Goal: Information Seeking & Learning: Learn about a topic

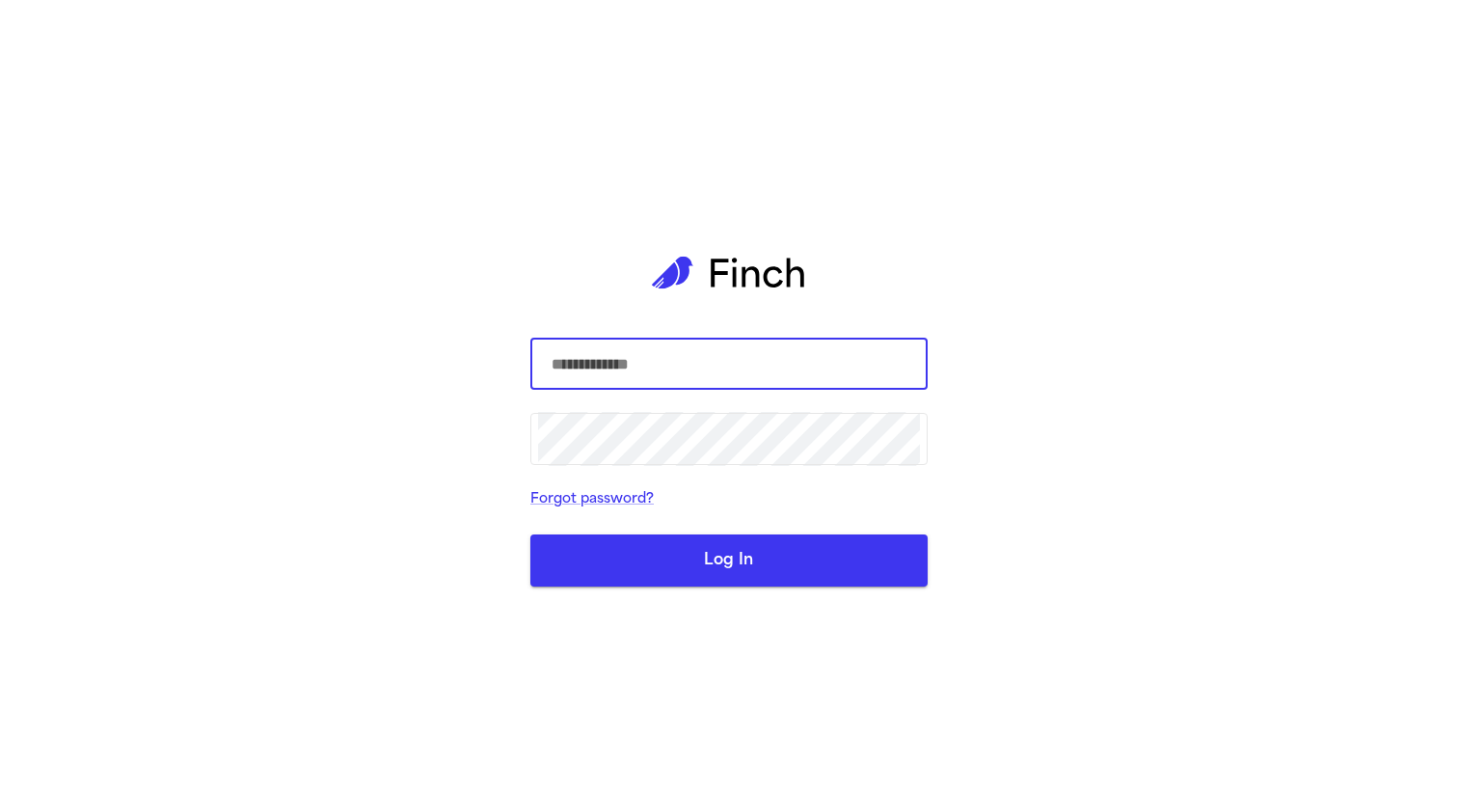
type input "**********"
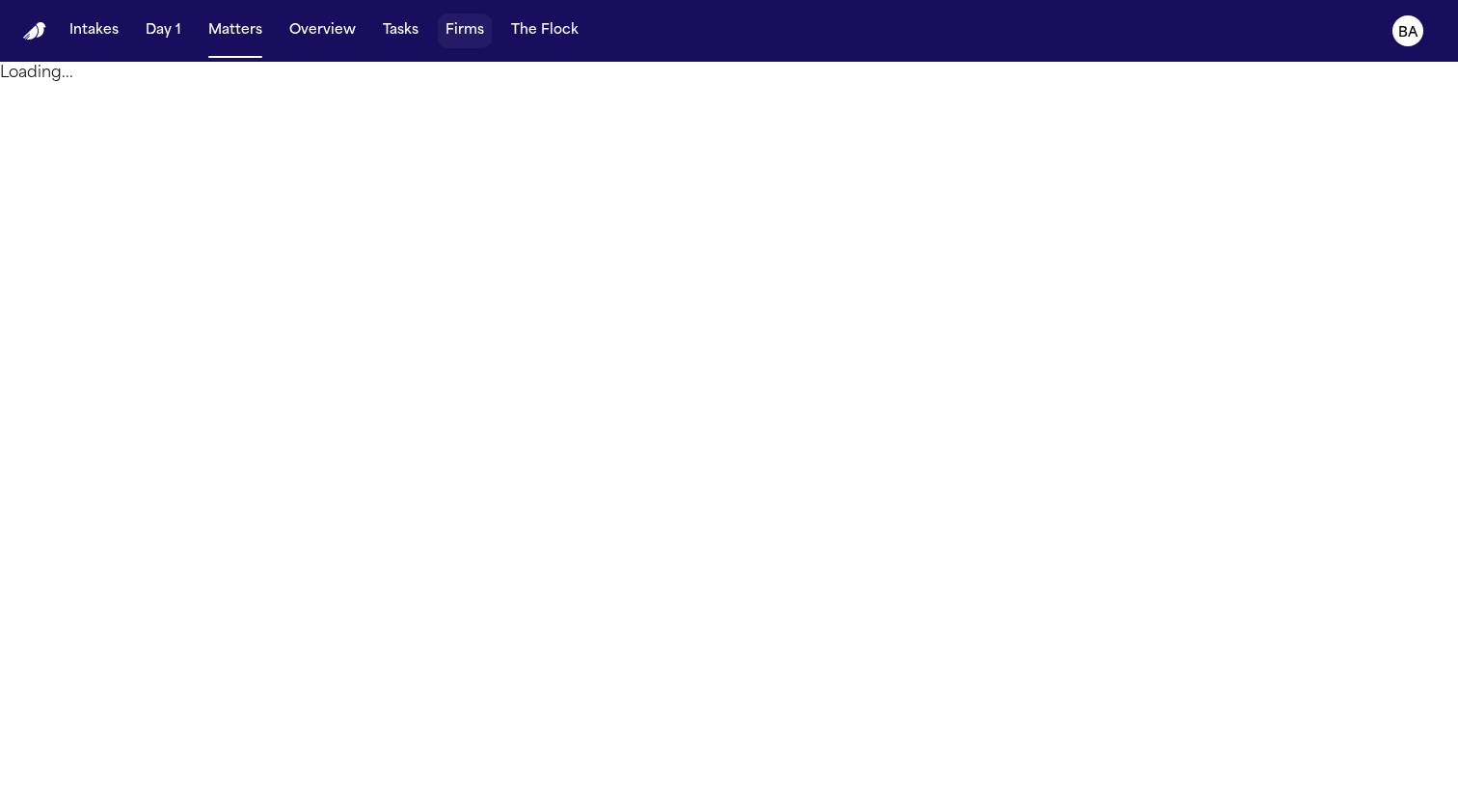
click at [461, 30] on button "Firms" at bounding box center [465, 31] width 54 height 35
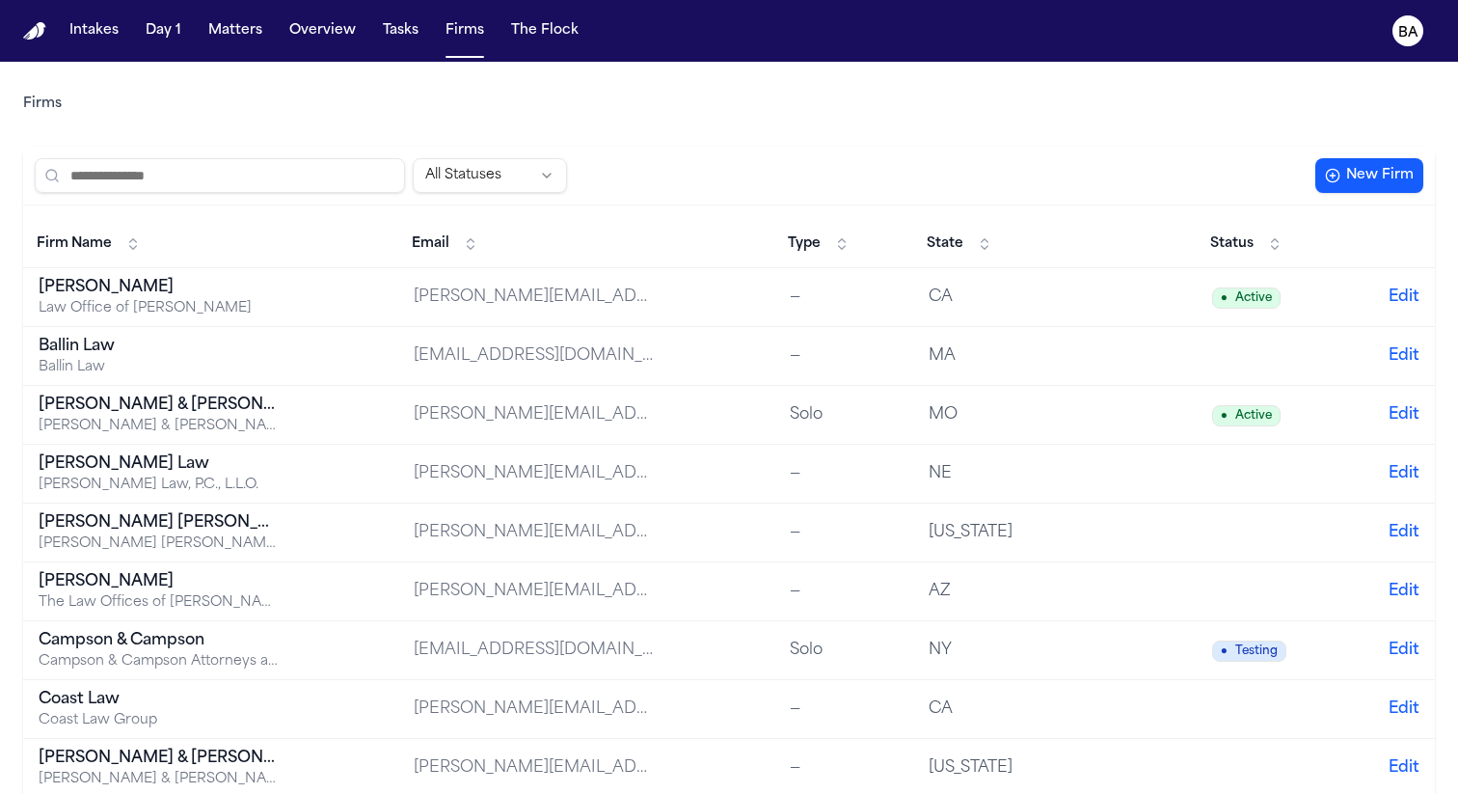
click at [299, 186] on input "search" at bounding box center [220, 175] width 370 height 35
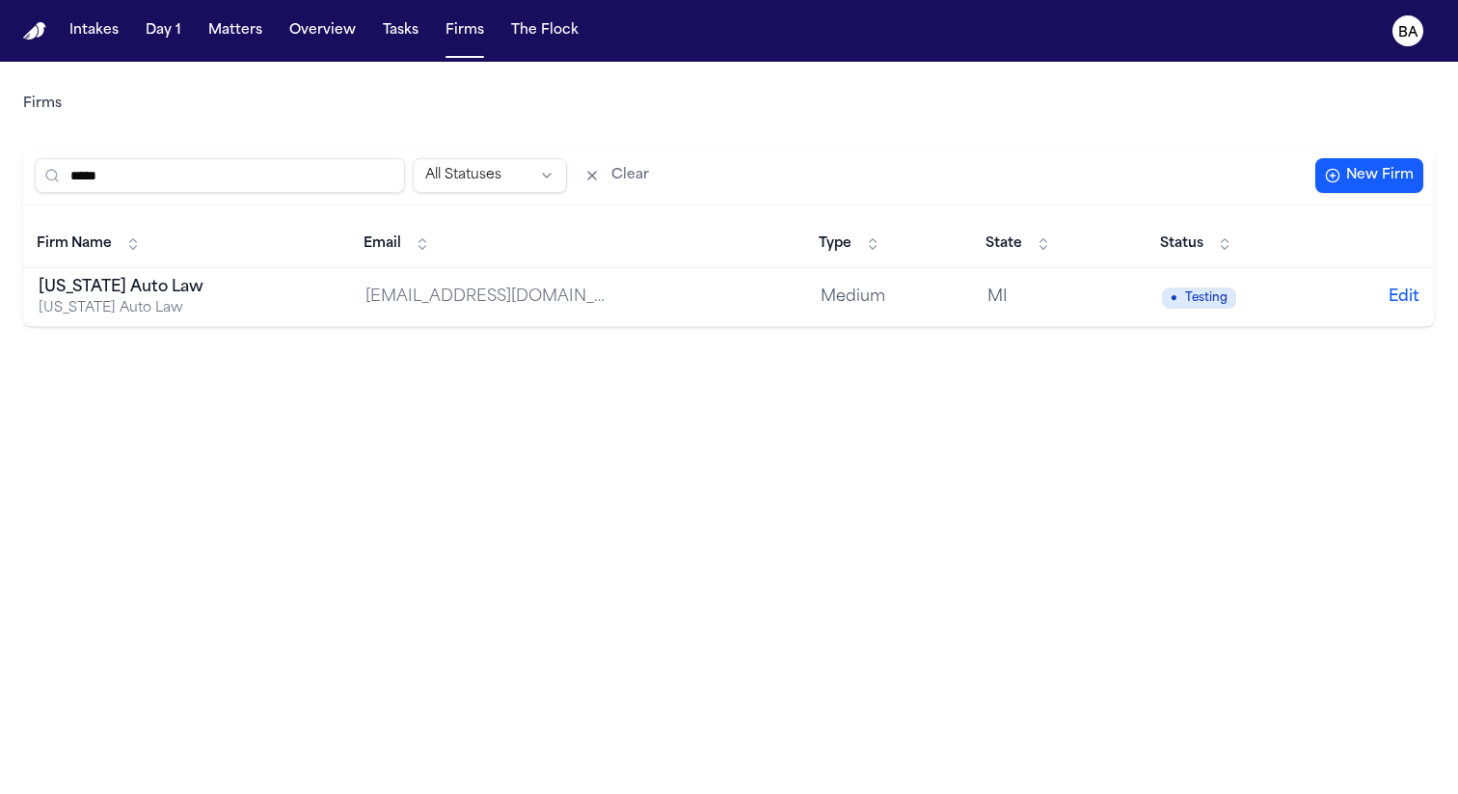
type input "*****"
click at [233, 313] on div "[US_STATE] Auto Law" at bounding box center [159, 308] width 241 height 19
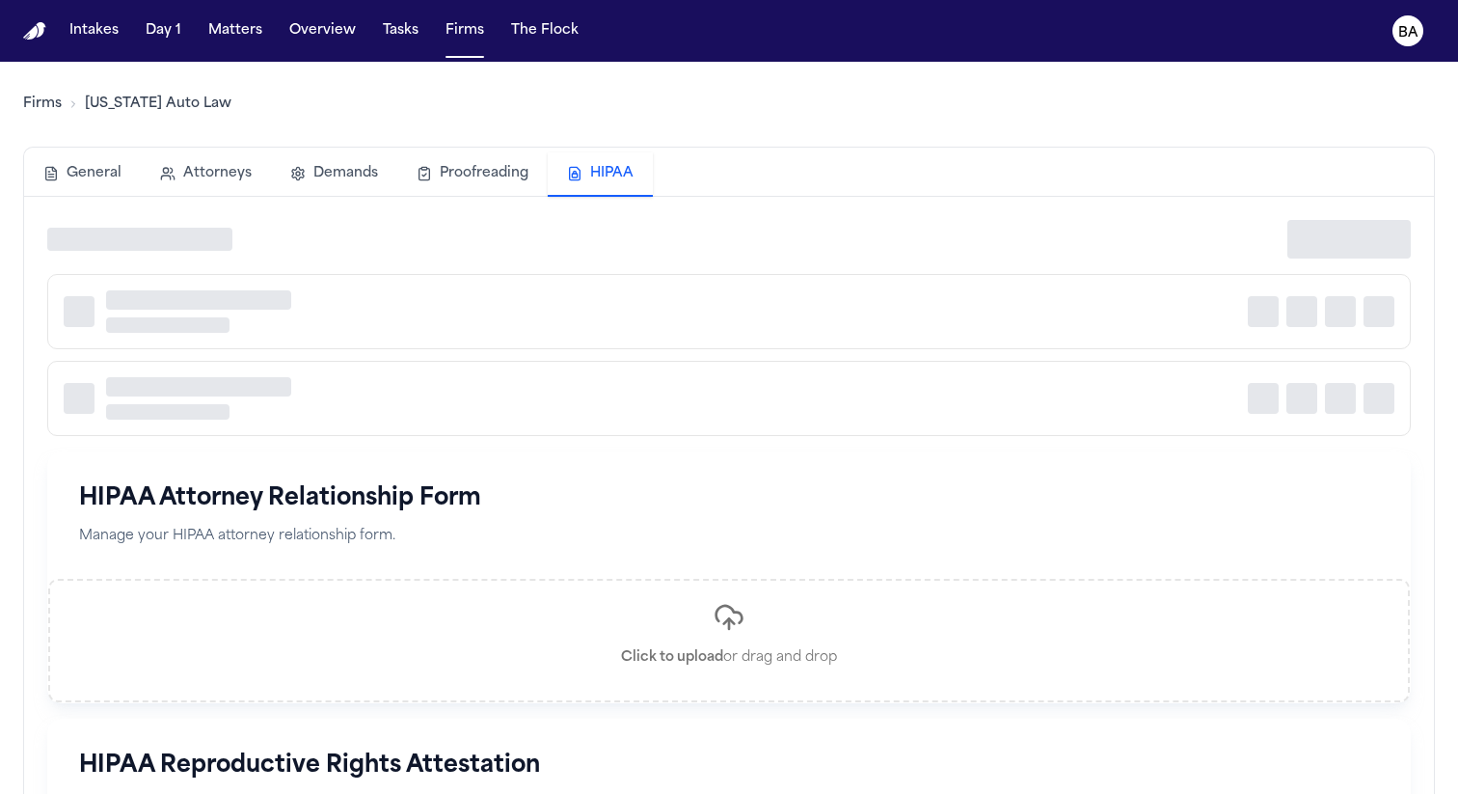
click at [613, 177] on button "HIPAA" at bounding box center [600, 174] width 105 height 44
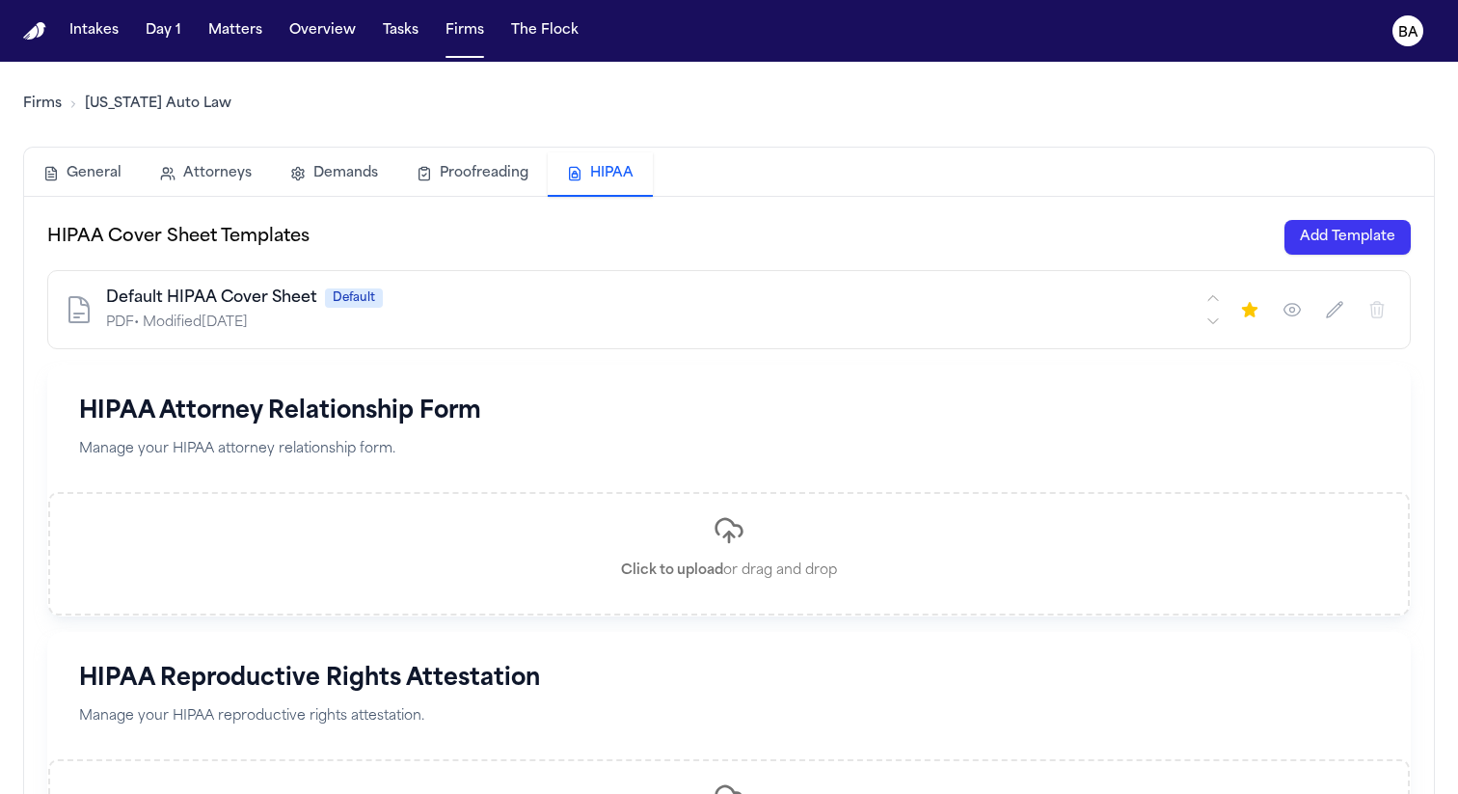
click at [1286, 310] on icon "button" at bounding box center [1292, 309] width 19 height 19
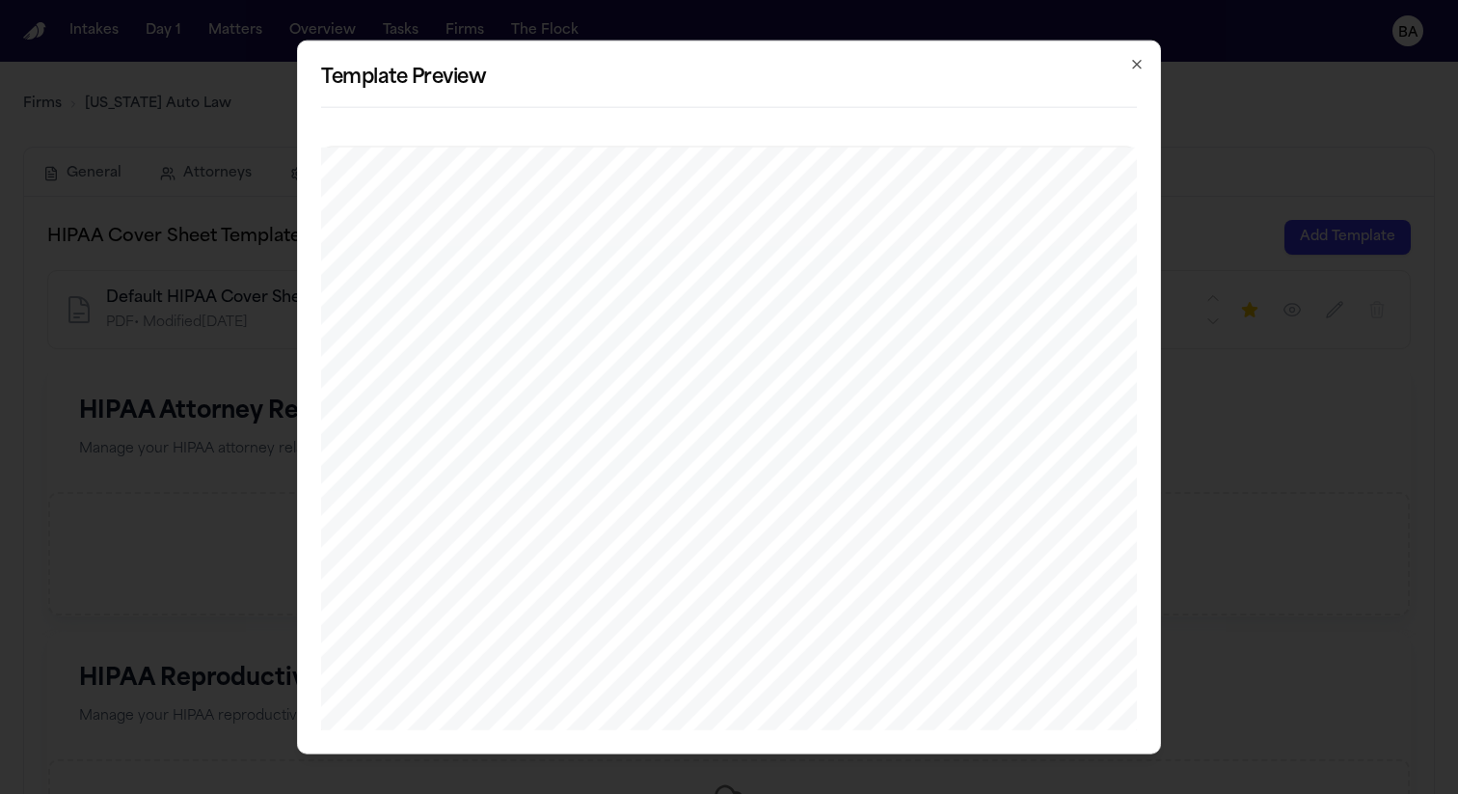
click at [1141, 62] on icon "button" at bounding box center [1137, 63] width 15 height 15
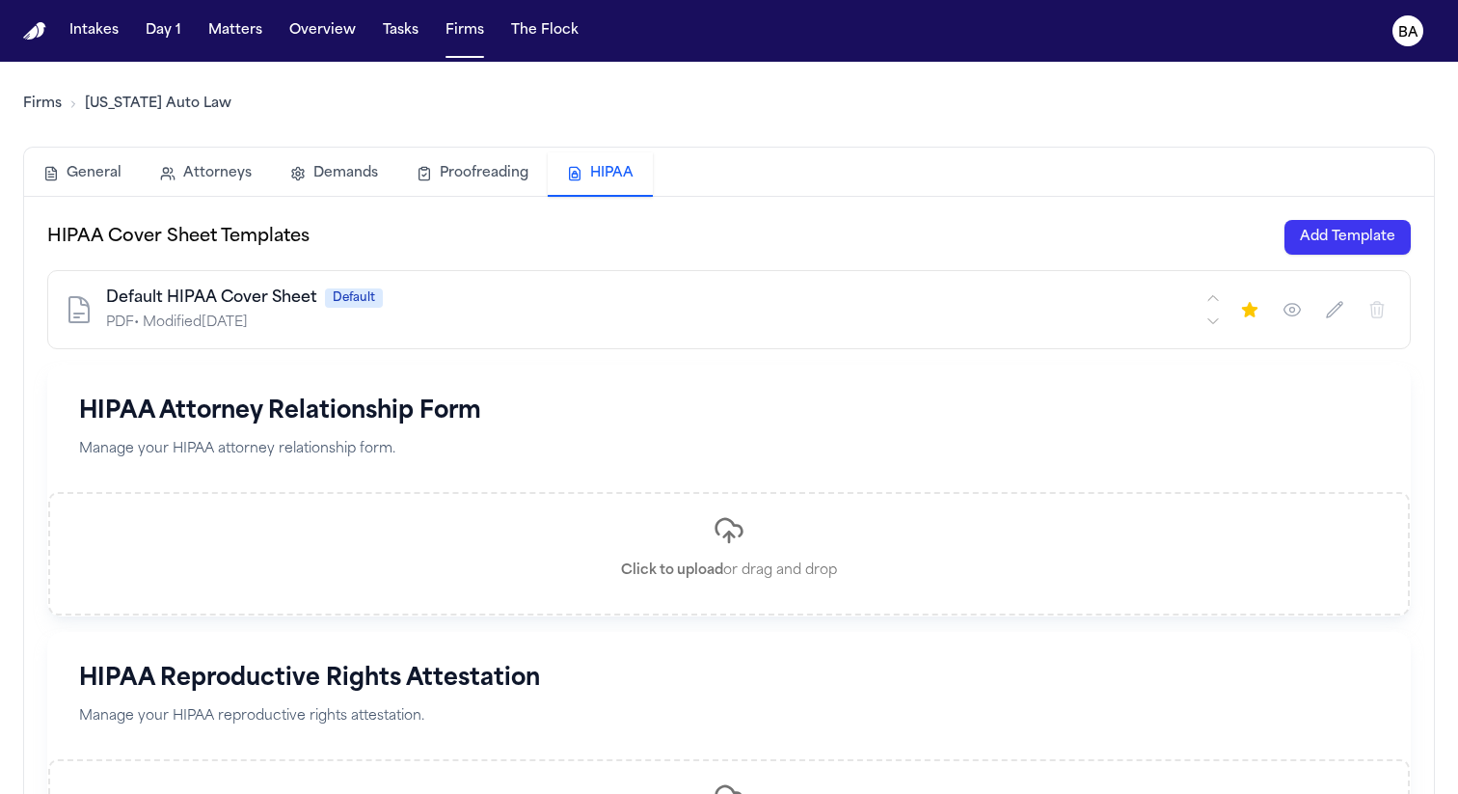
click at [1340, 312] on icon "button" at bounding box center [1334, 309] width 19 height 19
click at [542, 313] on button "Cancel" at bounding box center [523, 309] width 74 height 31
click at [1282, 313] on button "button" at bounding box center [1292, 309] width 35 height 35
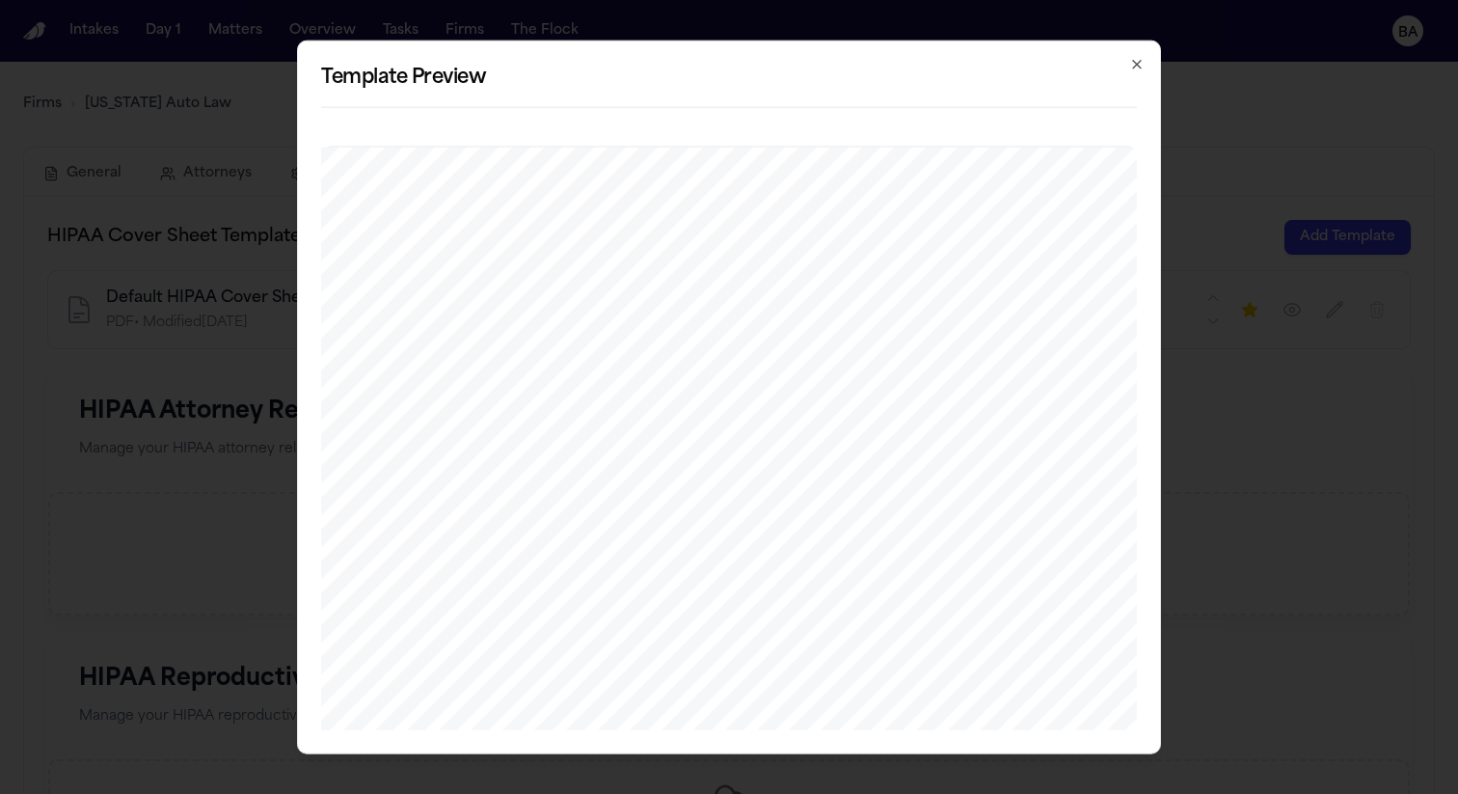
click at [1127, 66] on h2 "Template Preview" at bounding box center [729, 77] width 816 height 27
click at [1130, 66] on icon "button" at bounding box center [1137, 63] width 15 height 15
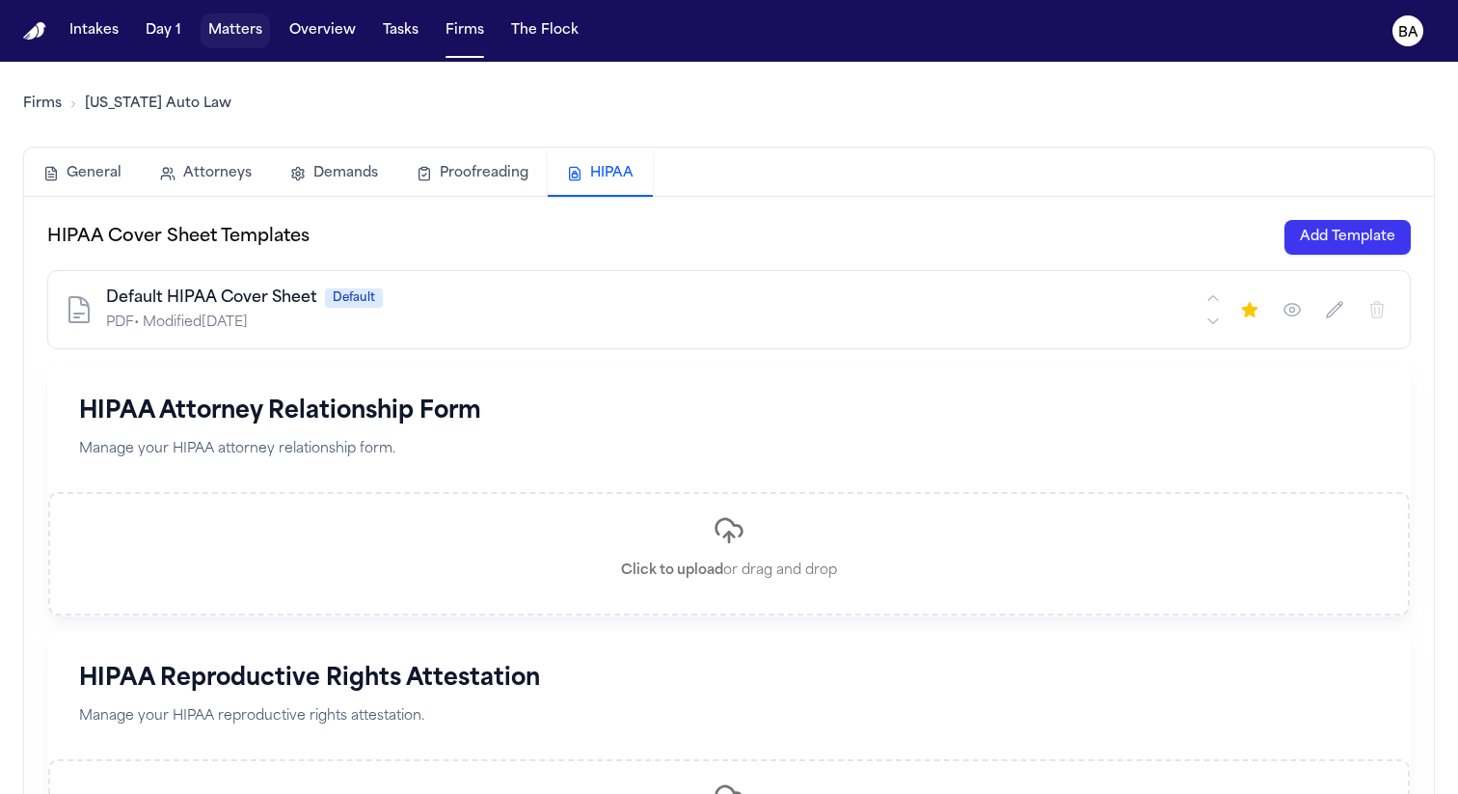
click at [244, 39] on button "Matters" at bounding box center [235, 31] width 69 height 35
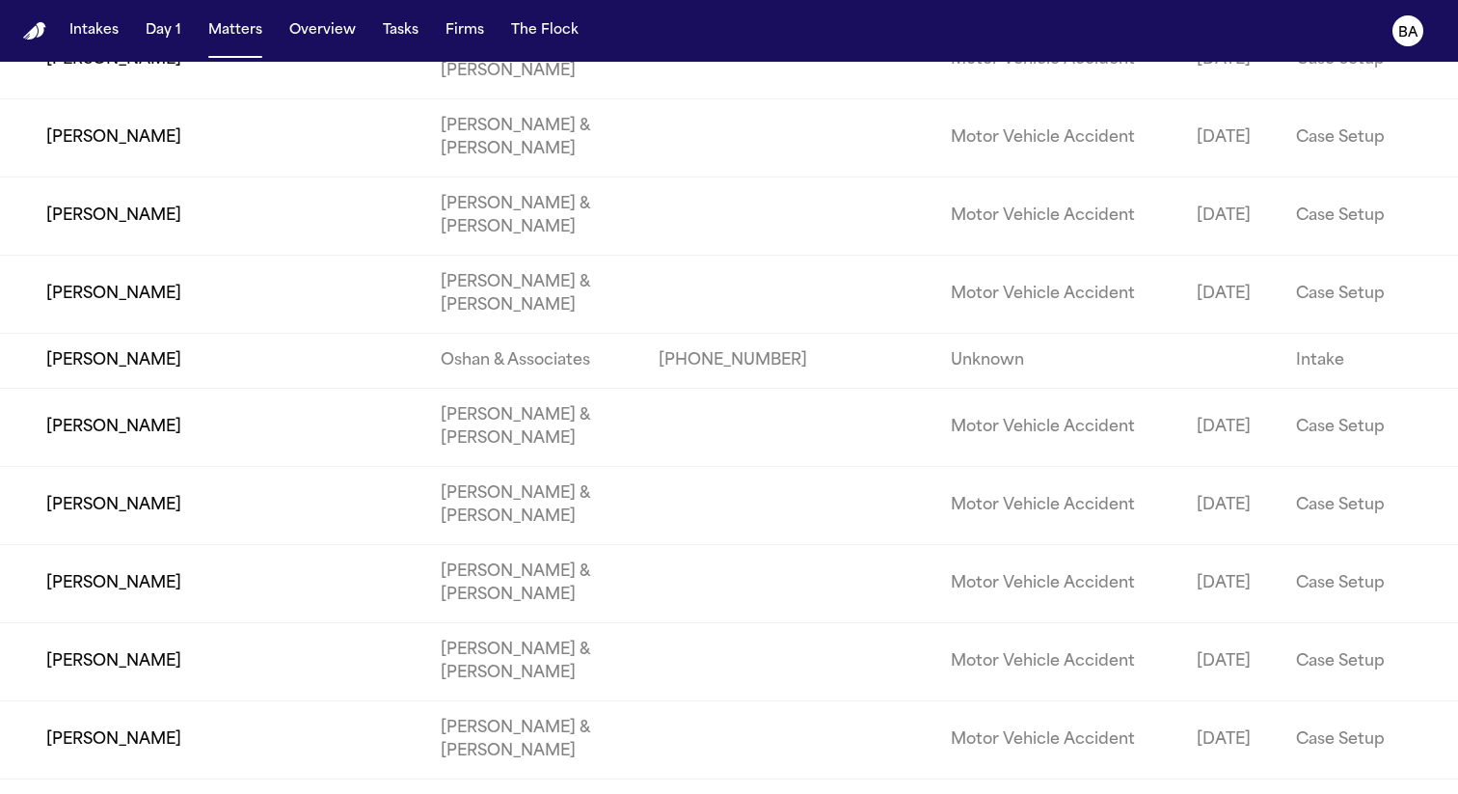
scroll to position [5199, 0]
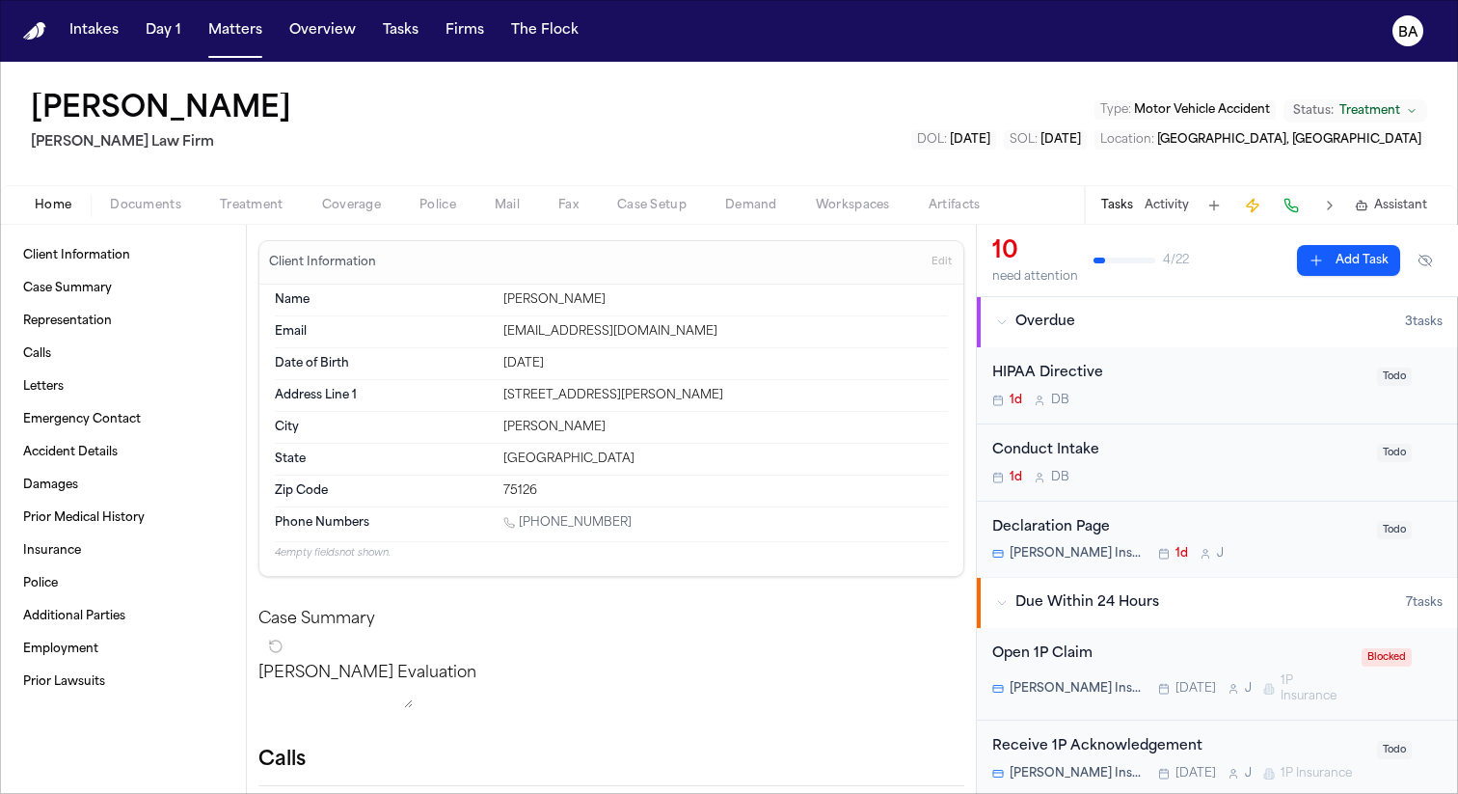
click at [266, 201] on span "Treatment" at bounding box center [252, 205] width 64 height 15
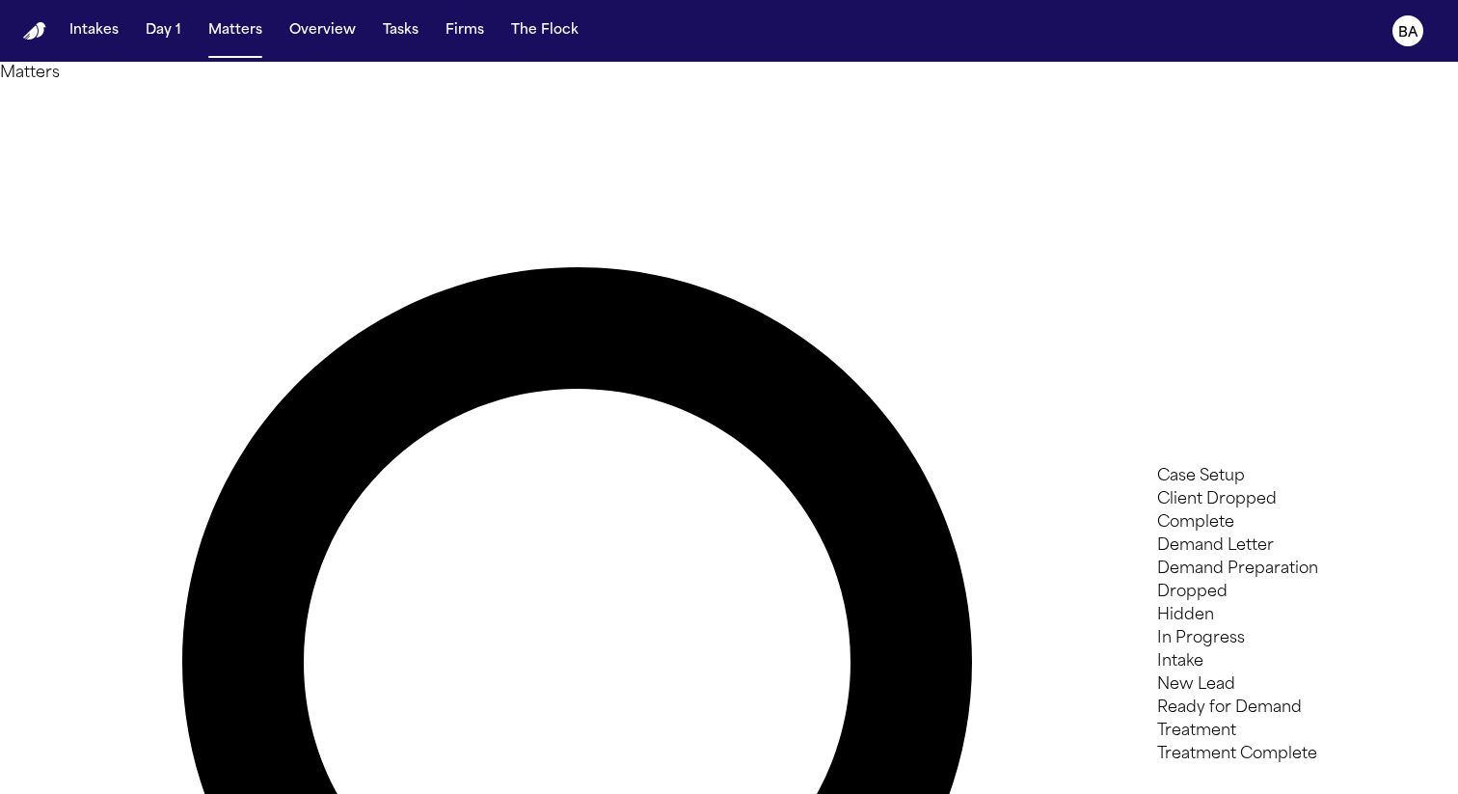
scroll to position [150, 0]
click at [1270, 732] on li "Treatment" at bounding box center [1294, 731] width 274 height 23
click at [1274, 749] on li "Treatment Complete" at bounding box center [1294, 754] width 274 height 23
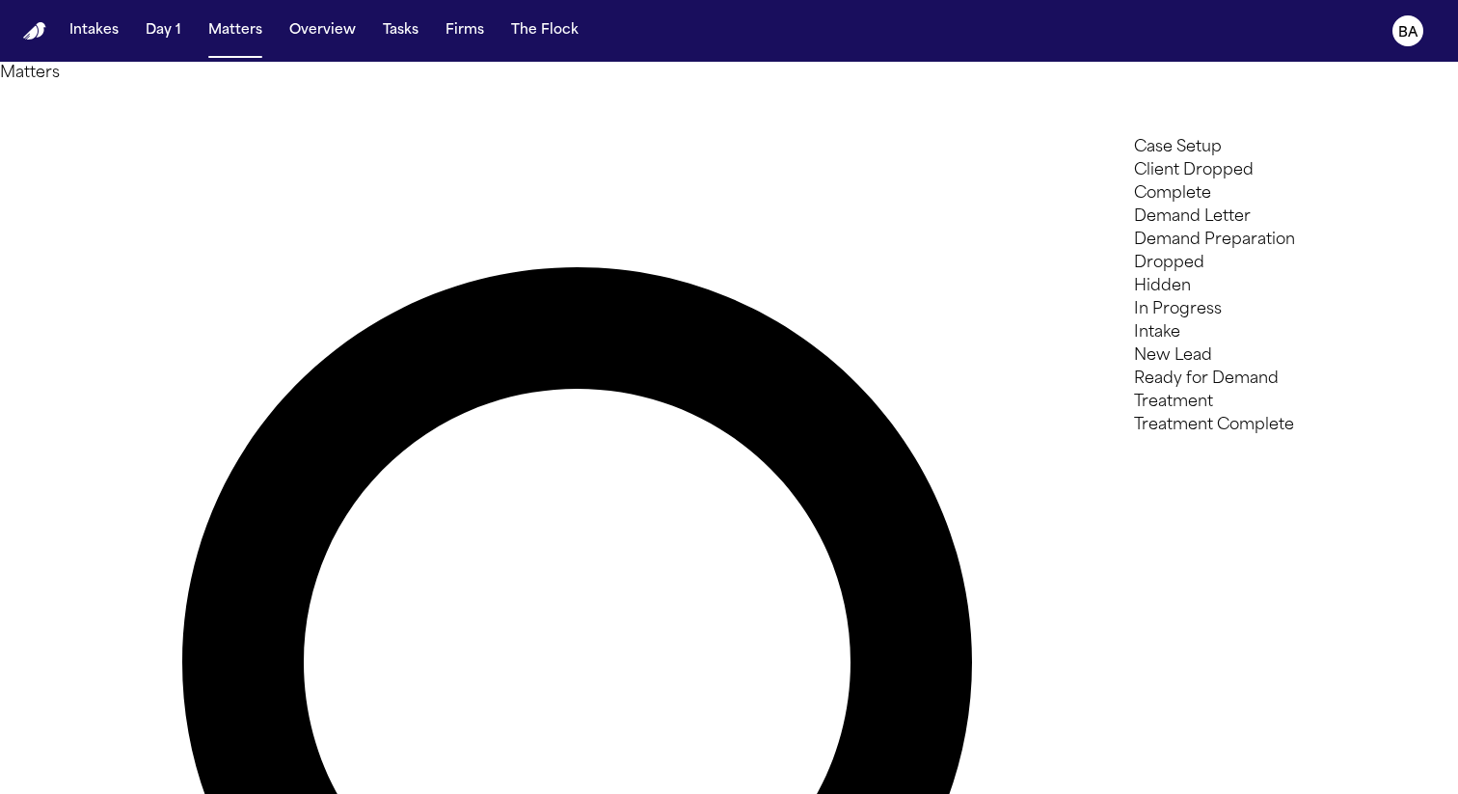
click at [1049, 793] on div at bounding box center [729, 794] width 1458 height 0
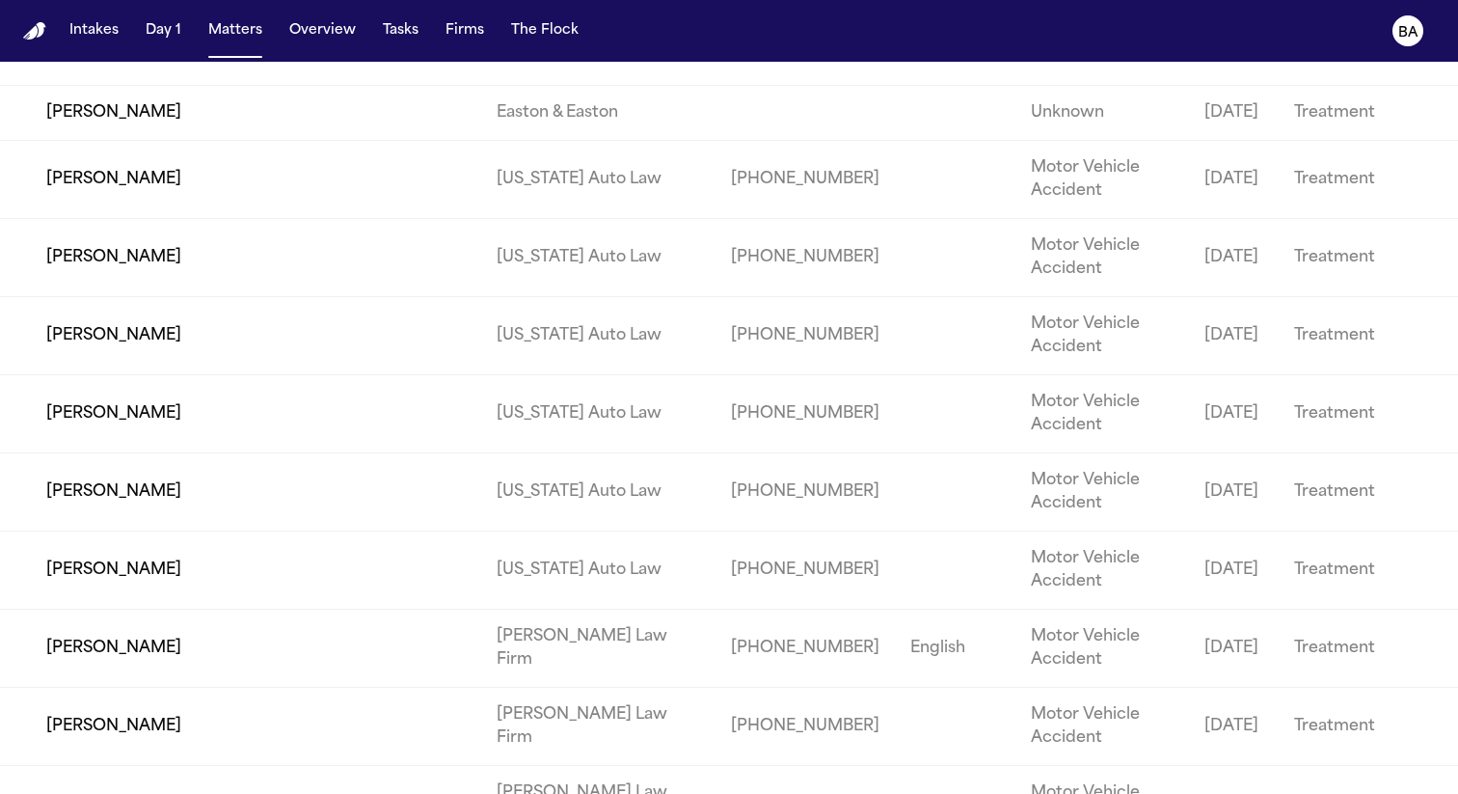
scroll to position [1924, 0]
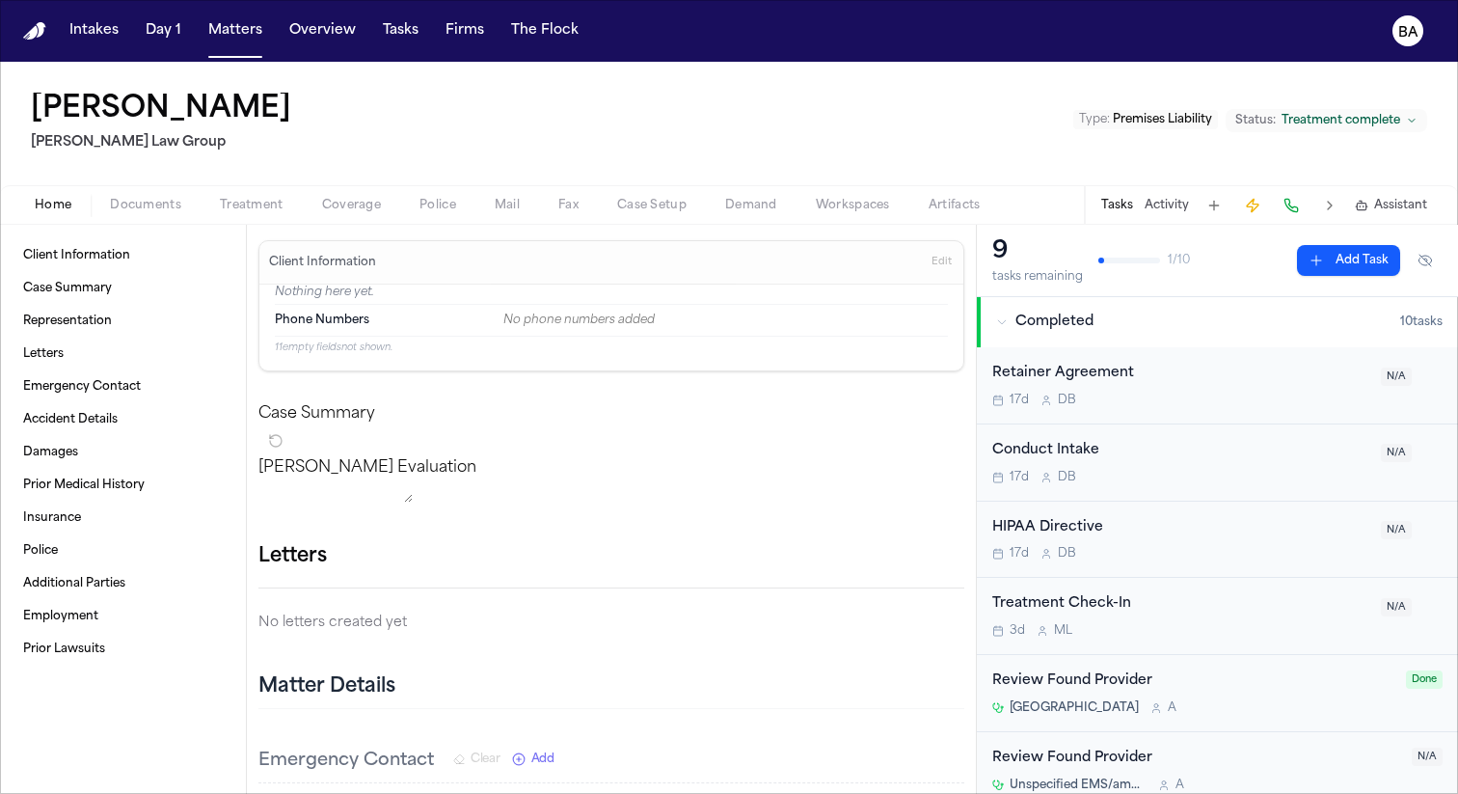
click at [361, 214] on button "Coverage" at bounding box center [351, 205] width 97 height 23
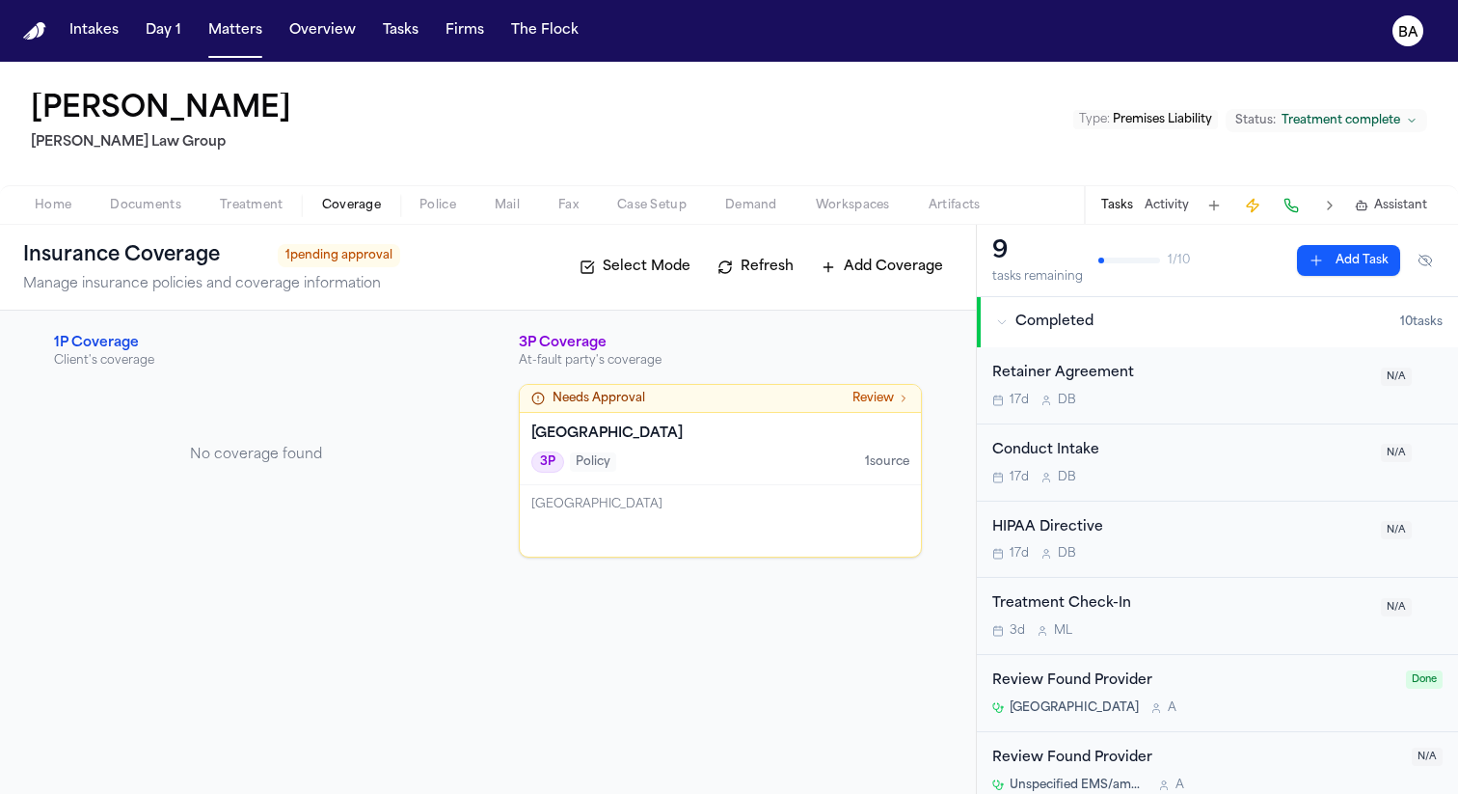
click at [258, 219] on div "Home Documents Treatment Coverage Police Mail Fax Case Setup Demand Workspaces …" at bounding box center [729, 204] width 1458 height 39
click at [256, 212] on span "Treatment" at bounding box center [252, 205] width 64 height 15
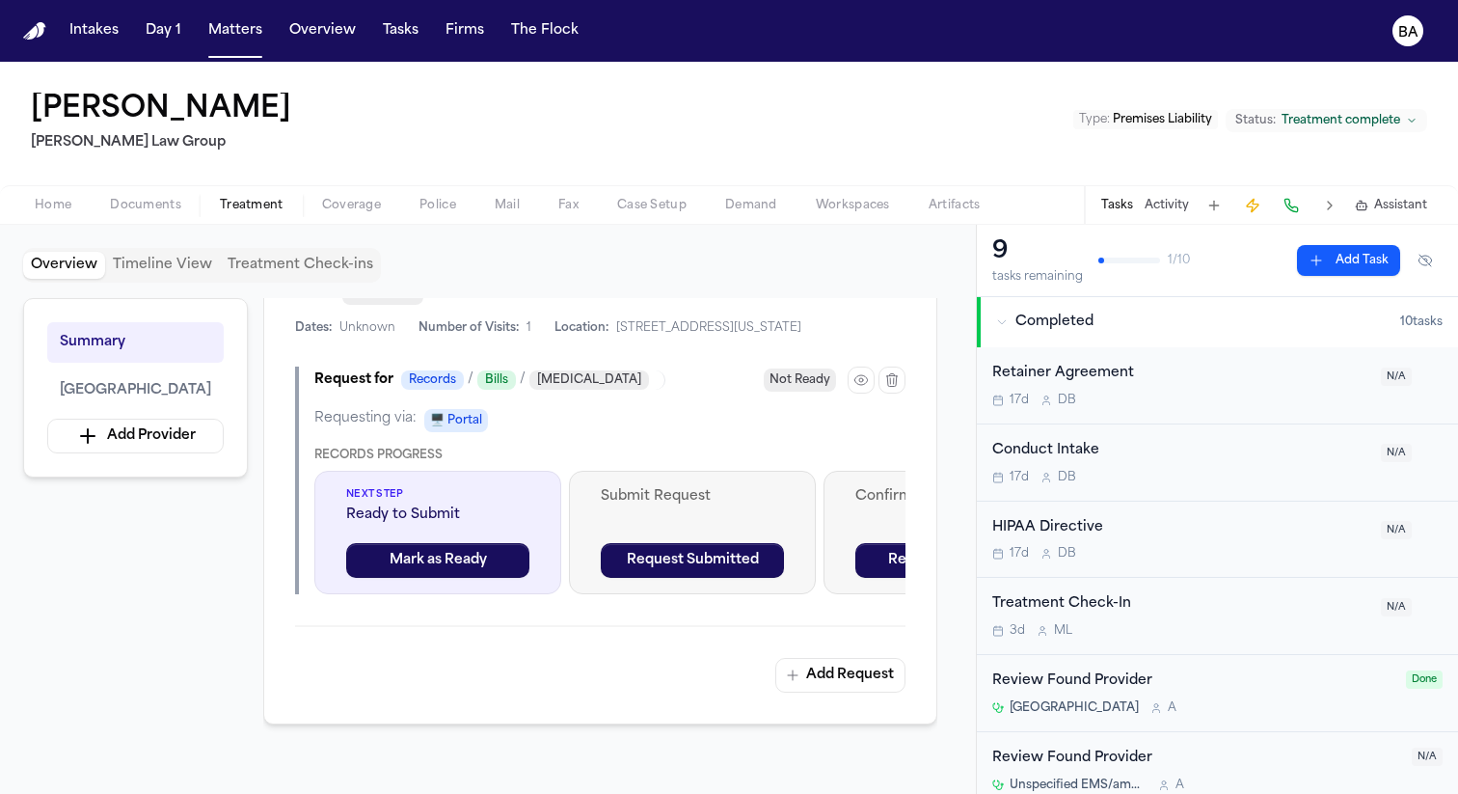
scroll to position [667, 0]
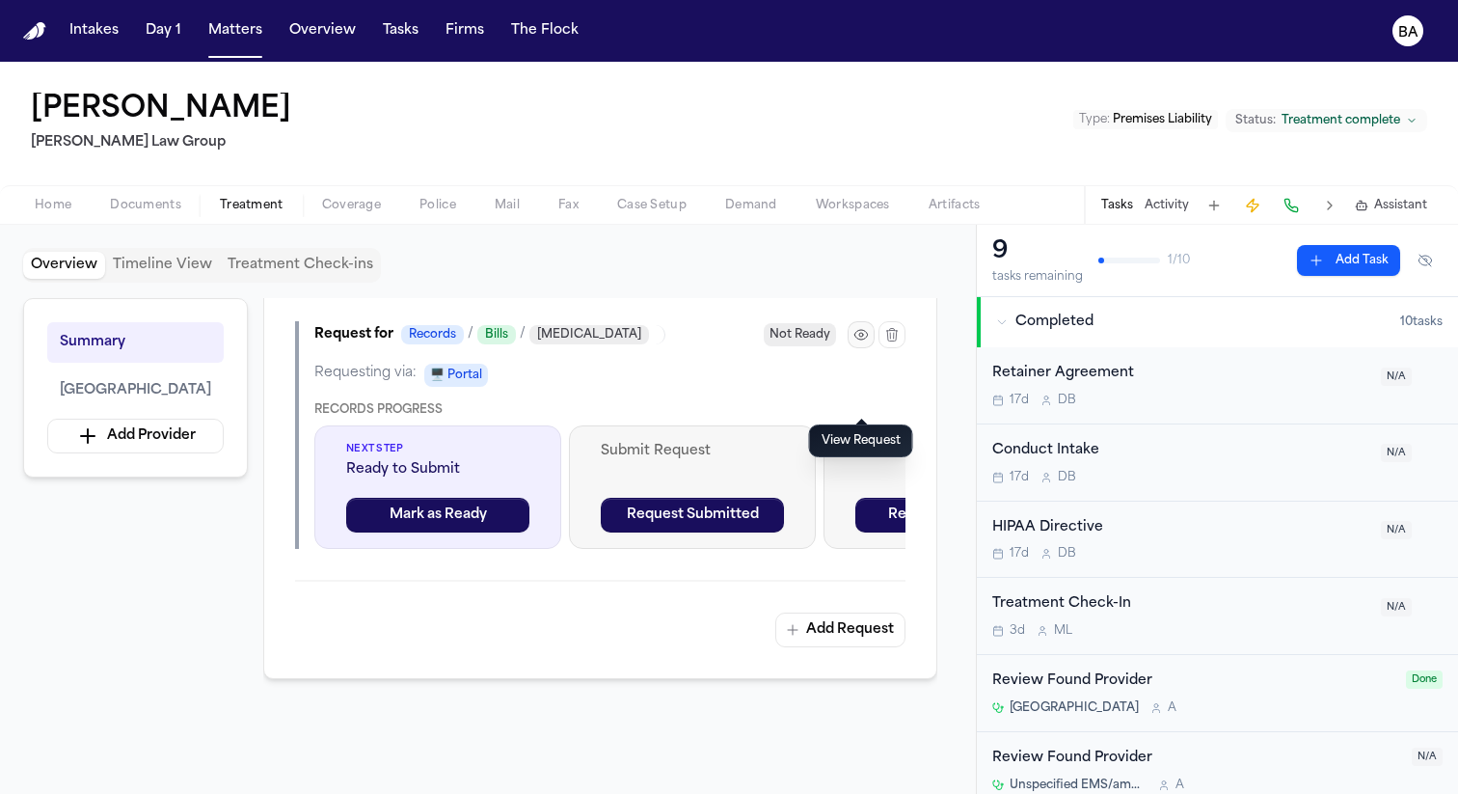
click at [856, 342] on icon "button" at bounding box center [861, 334] width 15 height 15
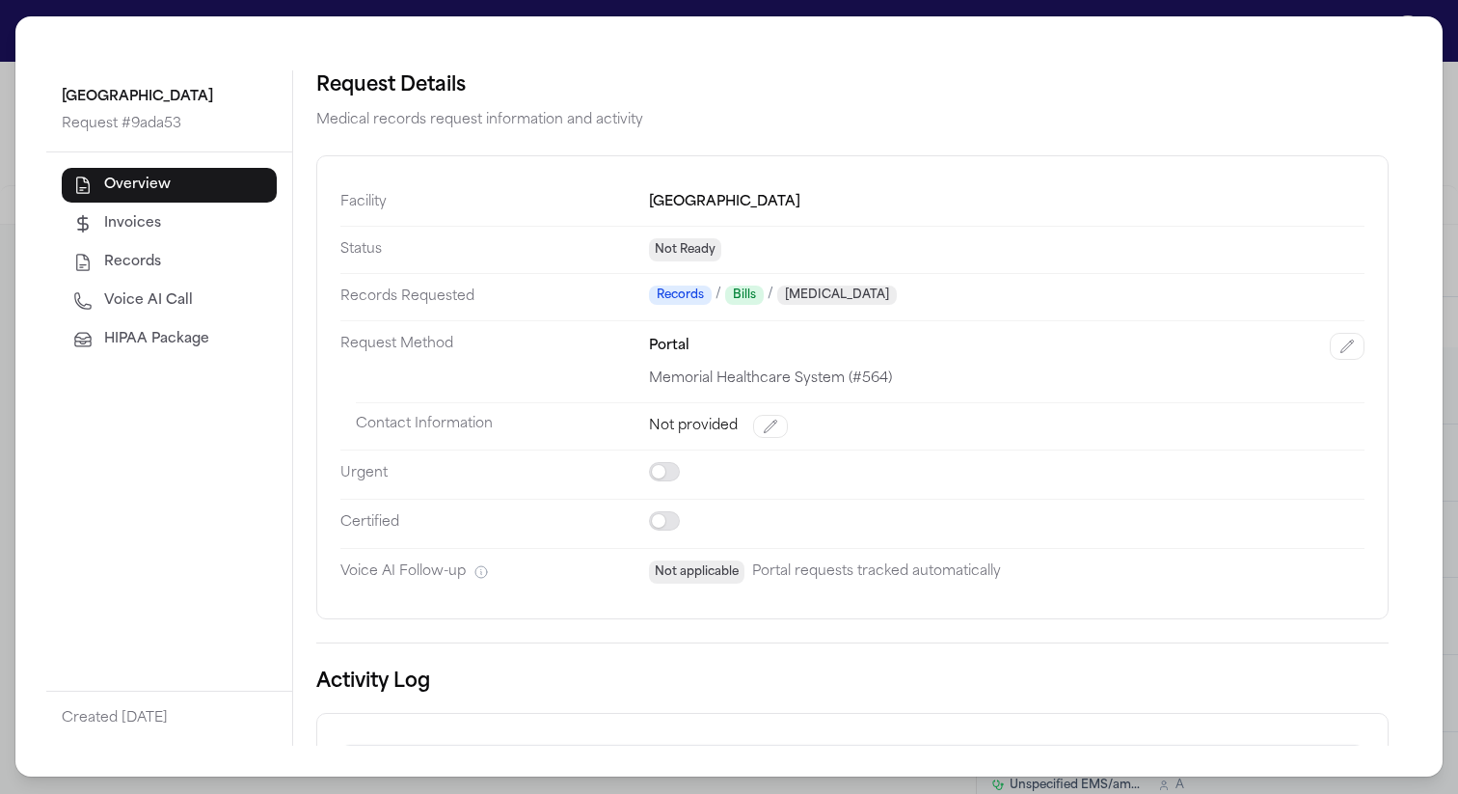
click at [194, 346] on button "HIPAA Package" at bounding box center [169, 339] width 215 height 35
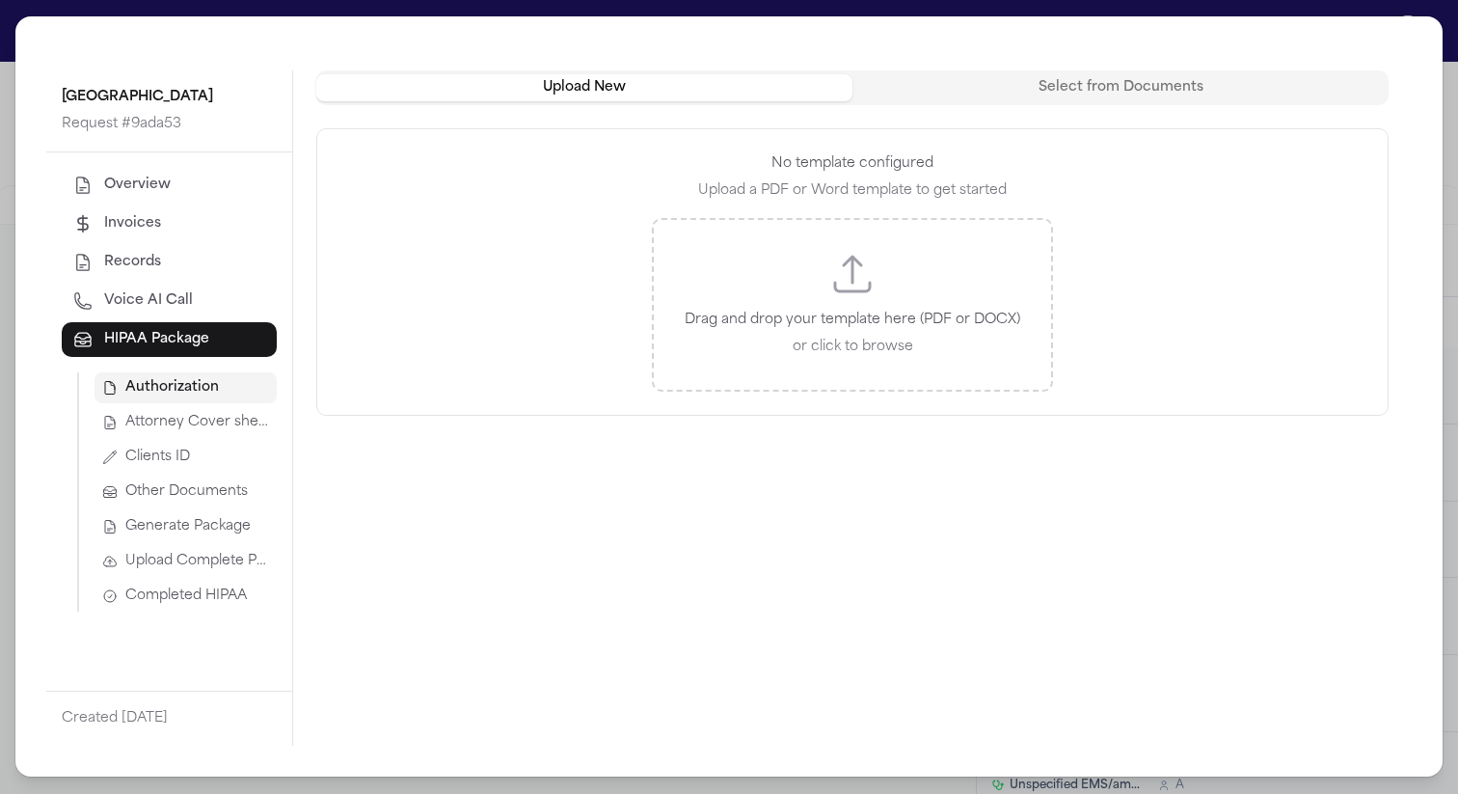
click at [196, 432] on span "Attorney Cover sheet" at bounding box center [197, 422] width 144 height 19
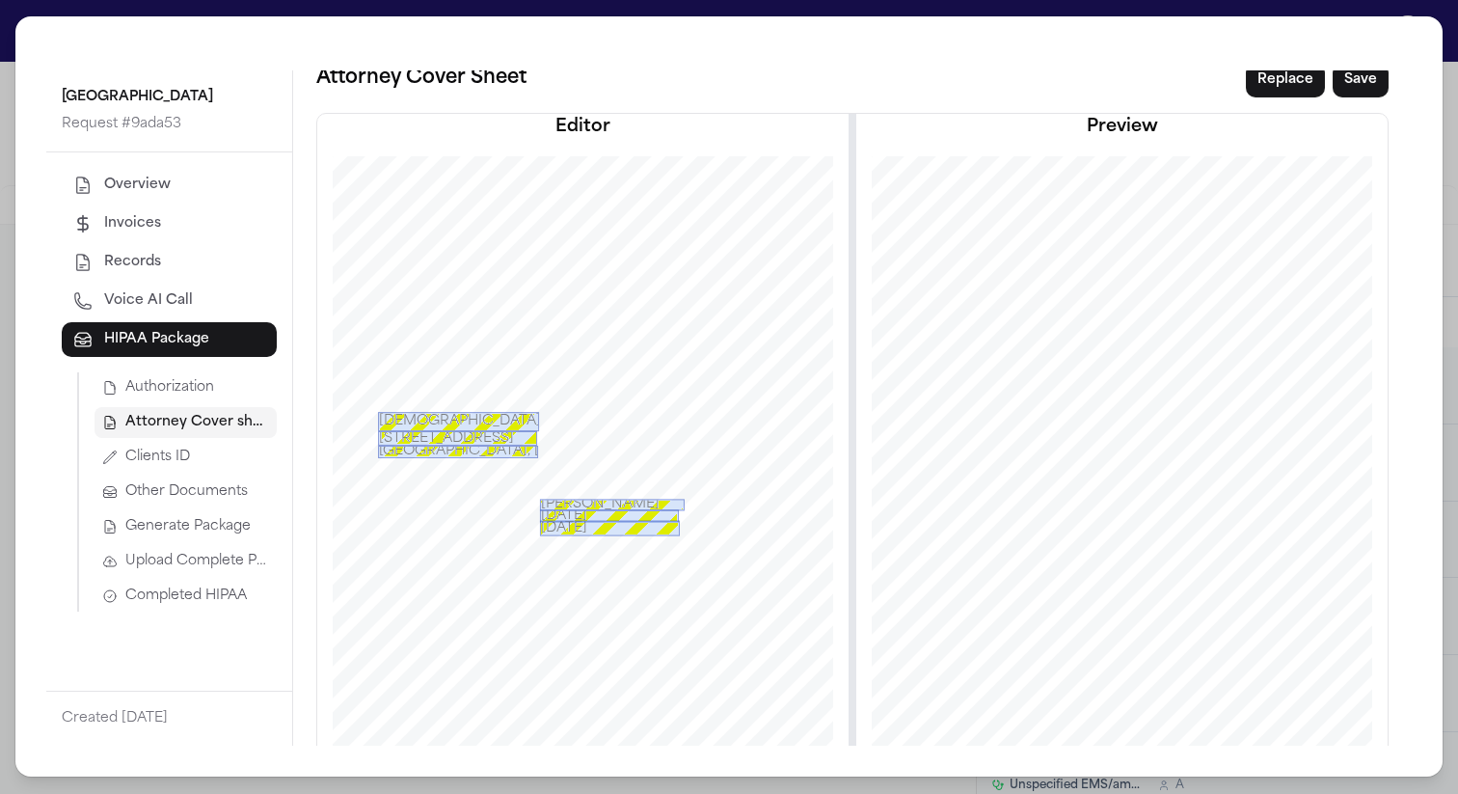
scroll to position [0, 0]
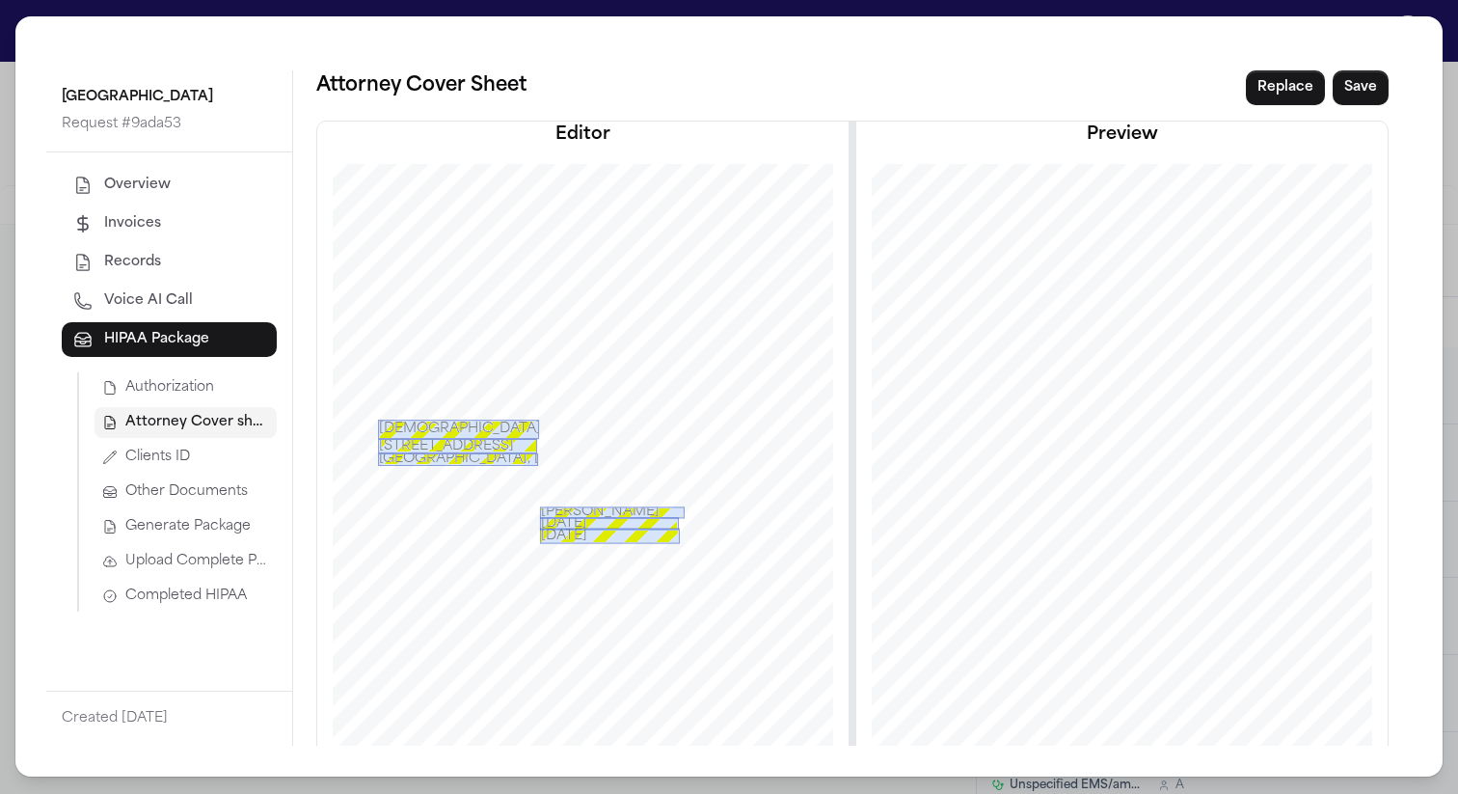
click at [276, 13] on div "[GEOGRAPHIC_DATA] South Request # 9ada53 Overview Invoices Records Voice AI Cal…" at bounding box center [729, 397] width 1458 height 794
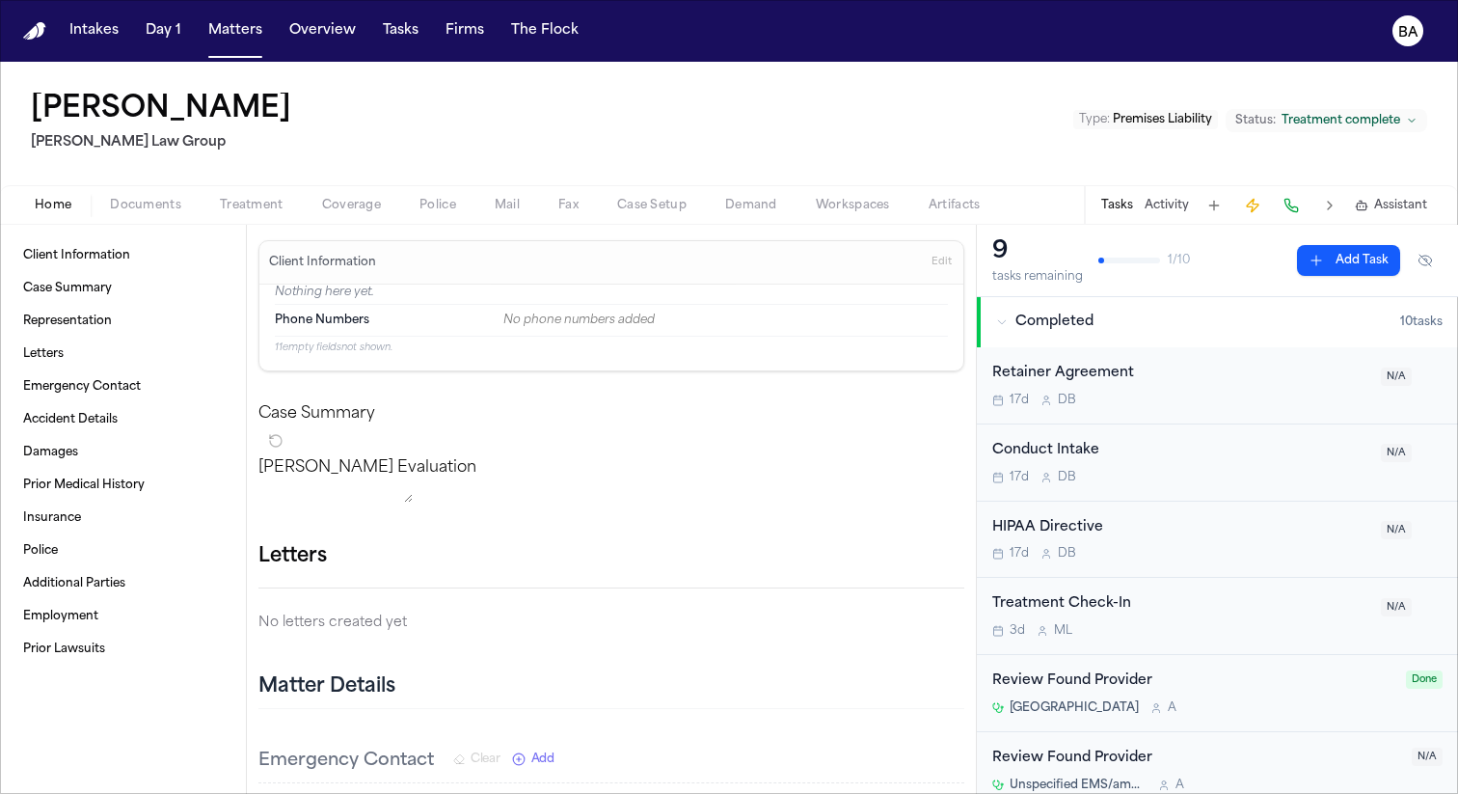
click at [233, 41] on button "Matters" at bounding box center [235, 31] width 69 height 35
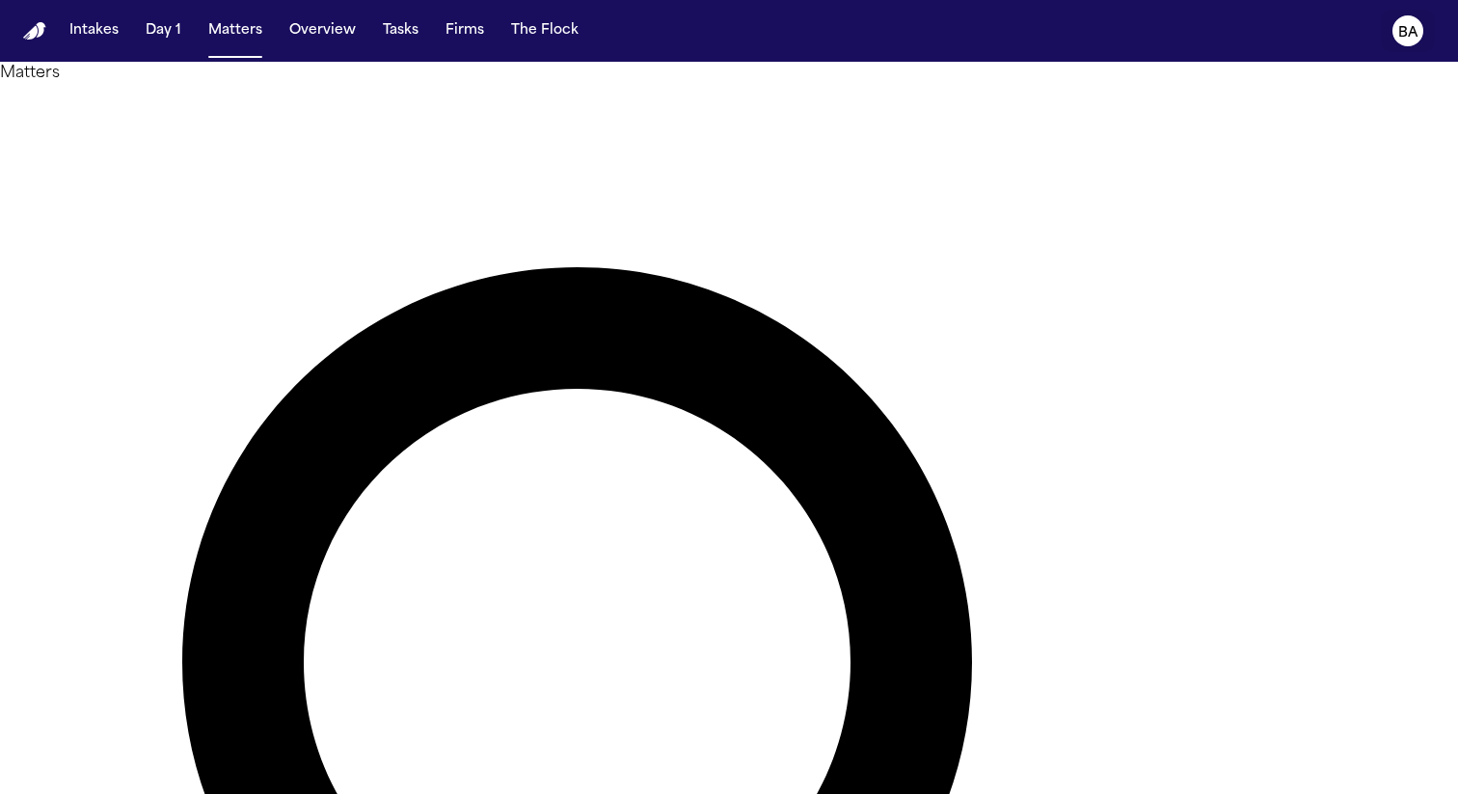
click at [1398, 31] on icon "BA" at bounding box center [1408, 30] width 31 height 31
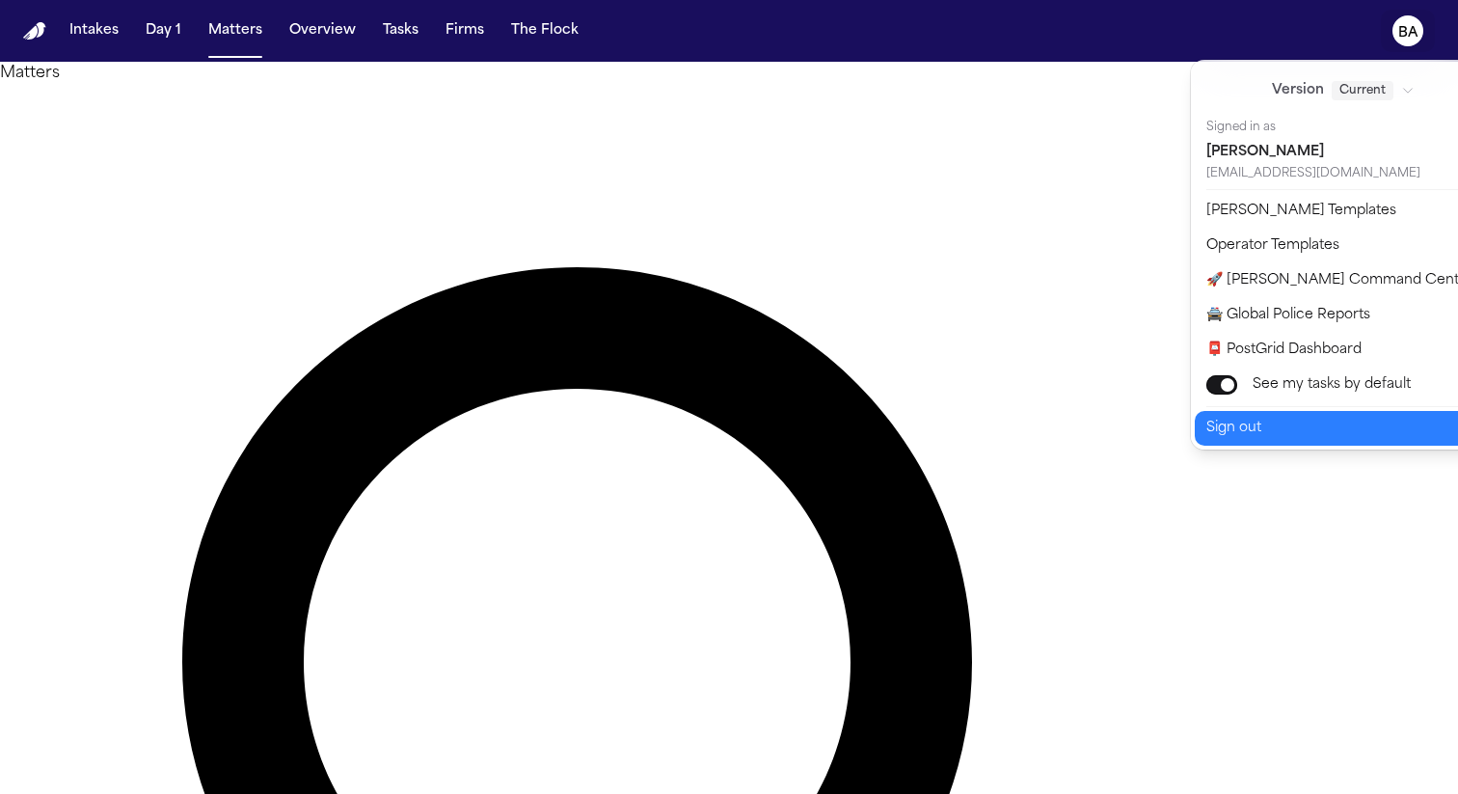
click at [1316, 422] on button "Sign out" at bounding box center [1355, 428] width 321 height 35
